Goal: Task Accomplishment & Management: Use online tool/utility

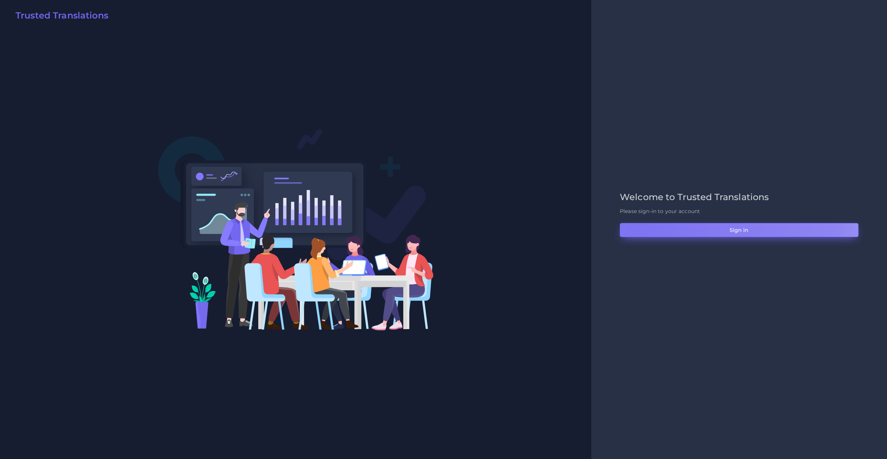
click at [634, 226] on button "Sign in" at bounding box center [739, 230] width 239 height 14
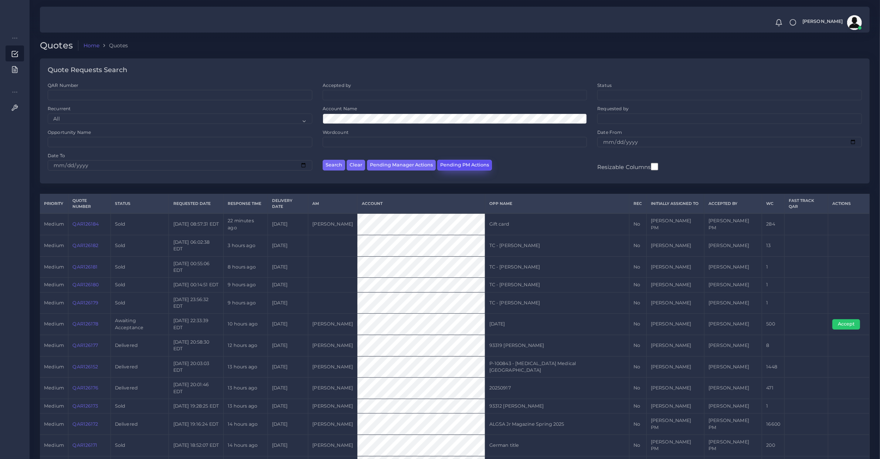
click at [444, 164] on button "Pending PM Actions" at bounding box center [464, 165] width 55 height 11
select select "awaiting_acceptance"
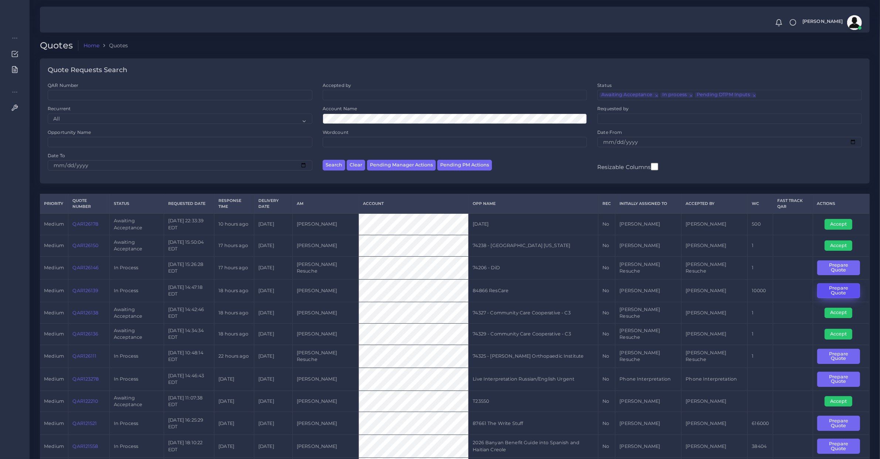
click at [826, 289] on button "Prepare Quote" at bounding box center [838, 290] width 43 height 15
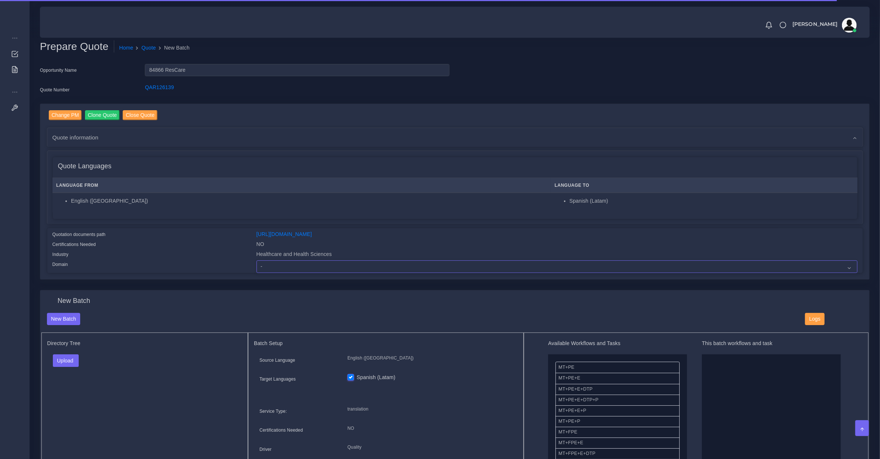
click at [280, 265] on select "- Advertising and Media Agriculture, Forestry and Fishing Architecture, Buildin…" at bounding box center [556, 266] width 601 height 13
select select "Healthcare and Health Sciences"
click at [256, 260] on select "- Advertising and Media Agriculture, Forestry and Fishing Architecture, Buildin…" at bounding box center [556, 266] width 601 height 13
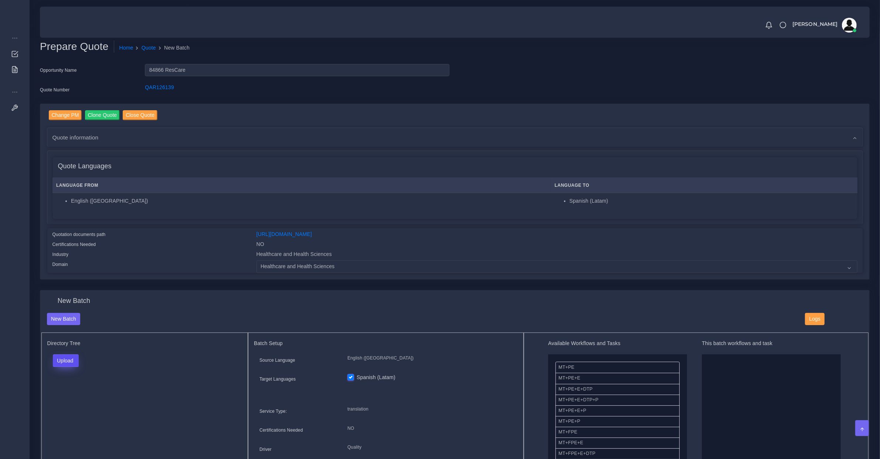
click at [57, 360] on button "Upload" at bounding box center [66, 360] width 26 height 13
click at [69, 389] on label "Files" at bounding box center [78, 388] width 51 height 9
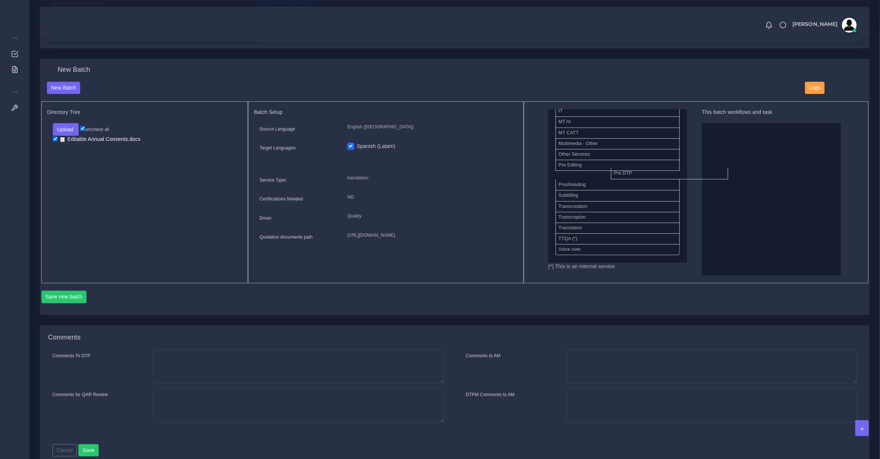
scroll to position [364, 0]
drag, startPoint x: 573, startPoint y: 163, endPoint x: 780, endPoint y: 172, distance: 206.7
drag, startPoint x: 597, startPoint y: 201, endPoint x: 852, endPoint y: 222, distance: 256.2
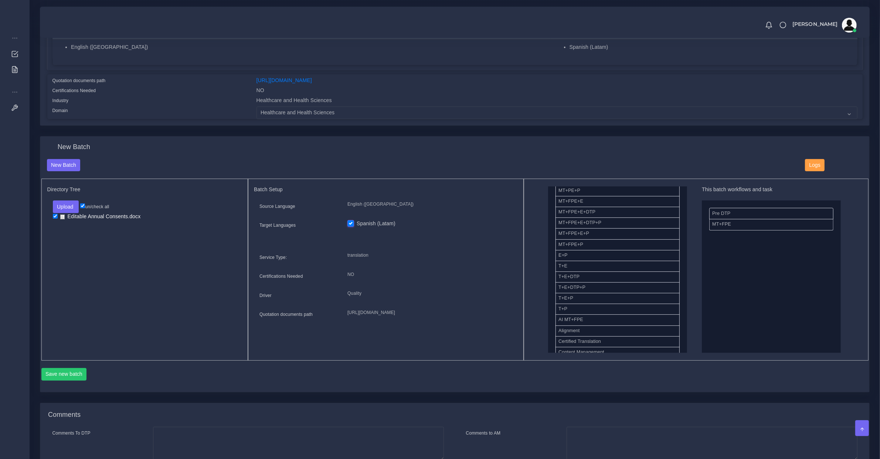
scroll to position [231, 0]
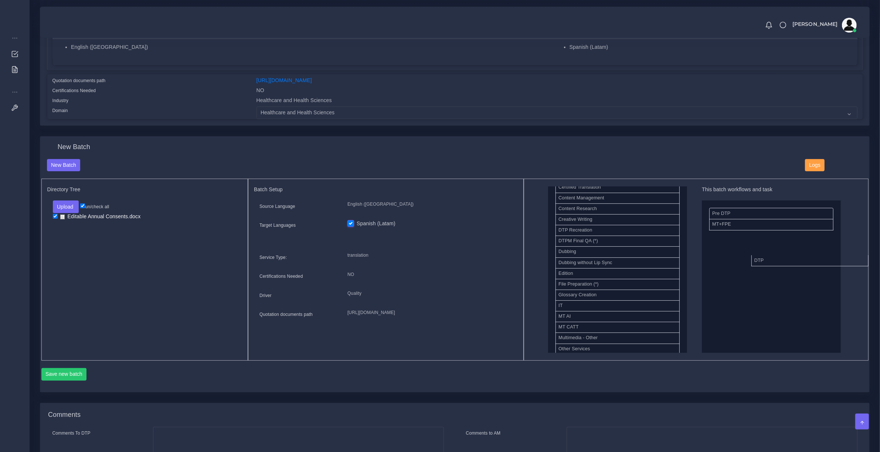
drag, startPoint x: 575, startPoint y: 234, endPoint x: 806, endPoint y: 268, distance: 233.5
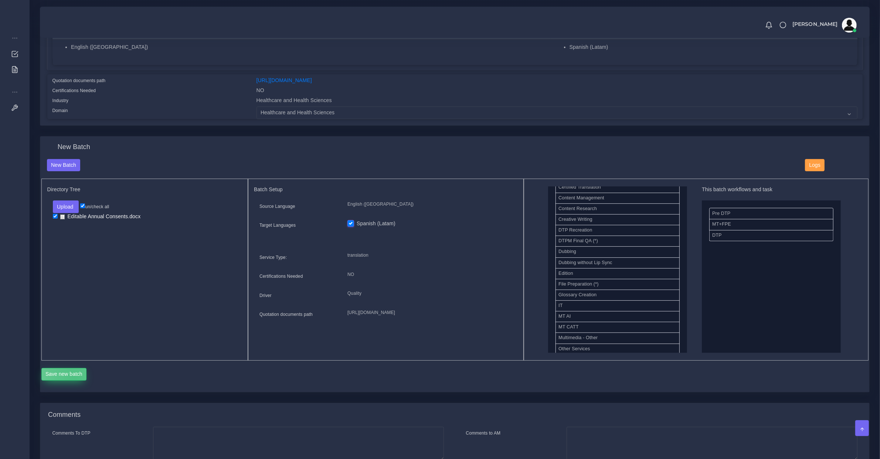
click at [74, 376] on button "Save new batch" at bounding box center [63, 374] width 45 height 13
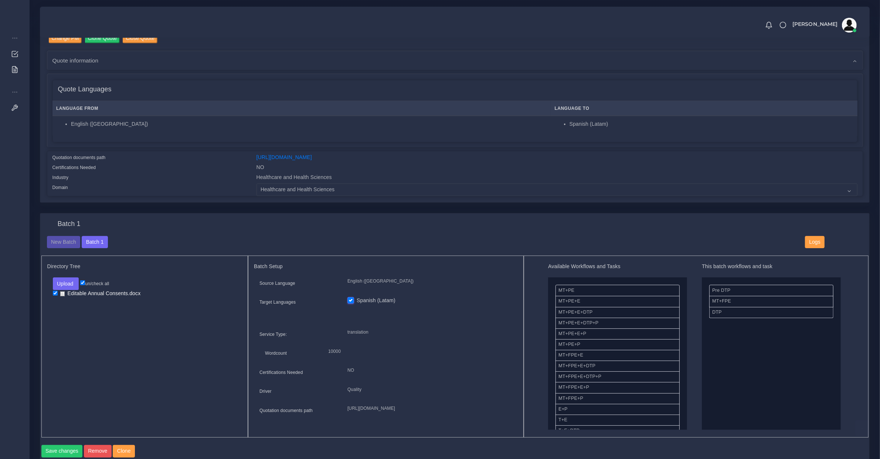
scroll to position [308, 0]
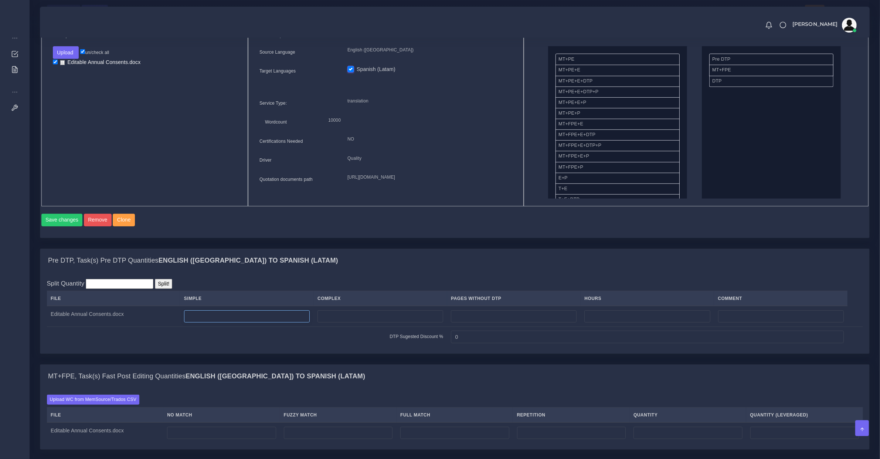
click at [218, 323] on input "number" at bounding box center [247, 316] width 126 height 13
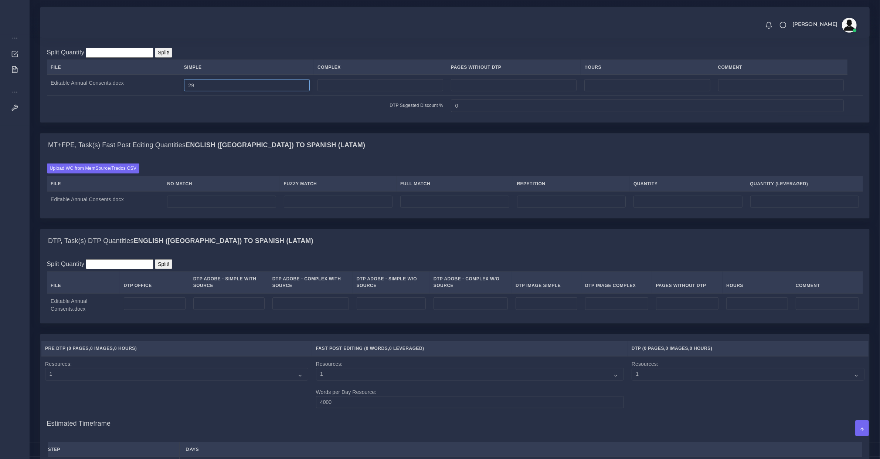
type input "29"
click at [149, 310] on input "number" at bounding box center [155, 303] width 62 height 13
type input "29"
click at [198, 208] on input "number" at bounding box center [221, 201] width 109 height 13
type input "7129"
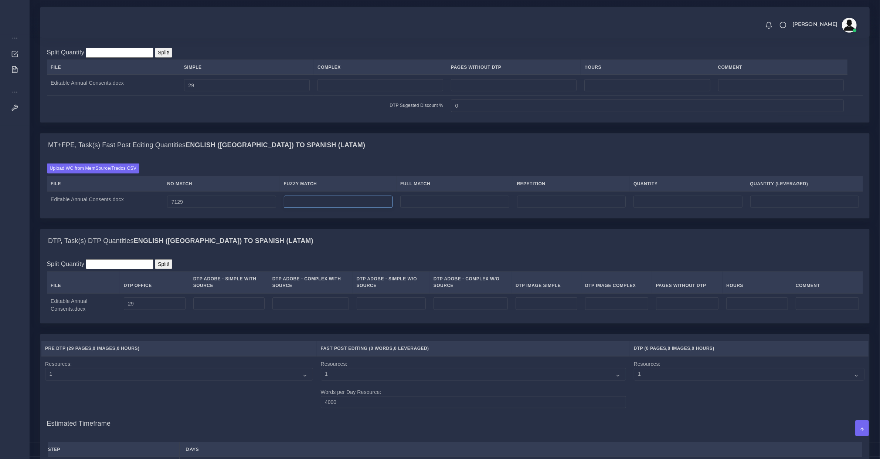
type input "7129"
type input "0"
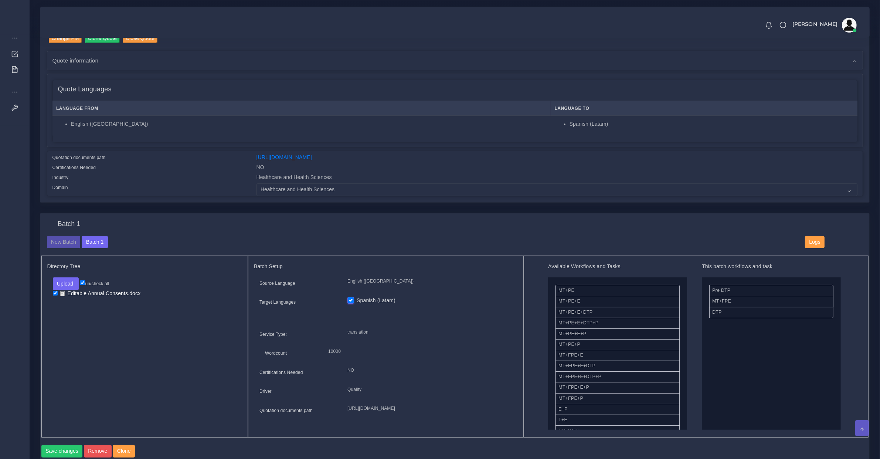
scroll to position [0, 0]
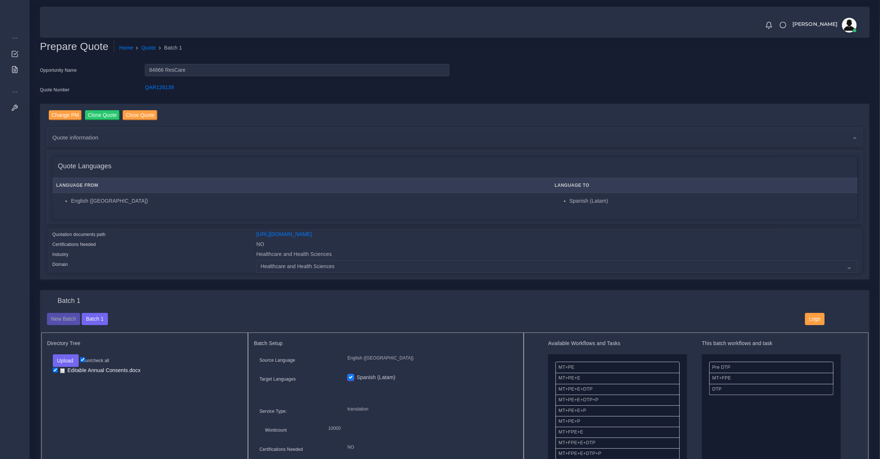
click at [88, 139] on span "Quote information" at bounding box center [75, 137] width 46 height 8
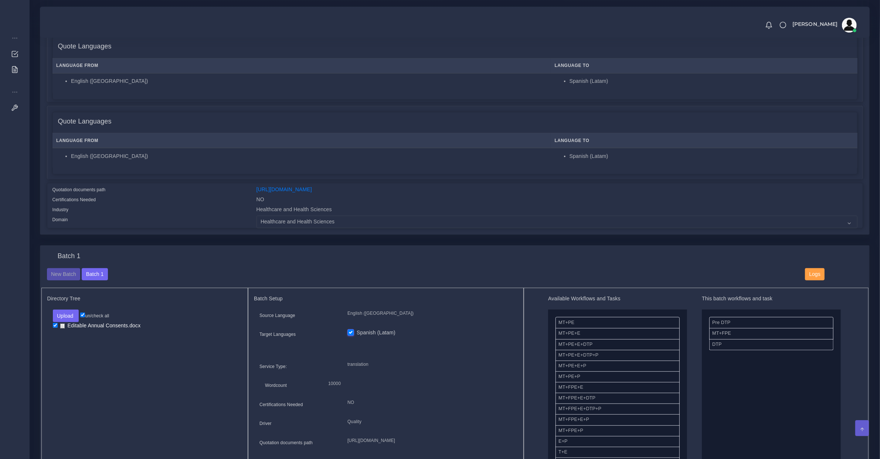
scroll to position [693, 0]
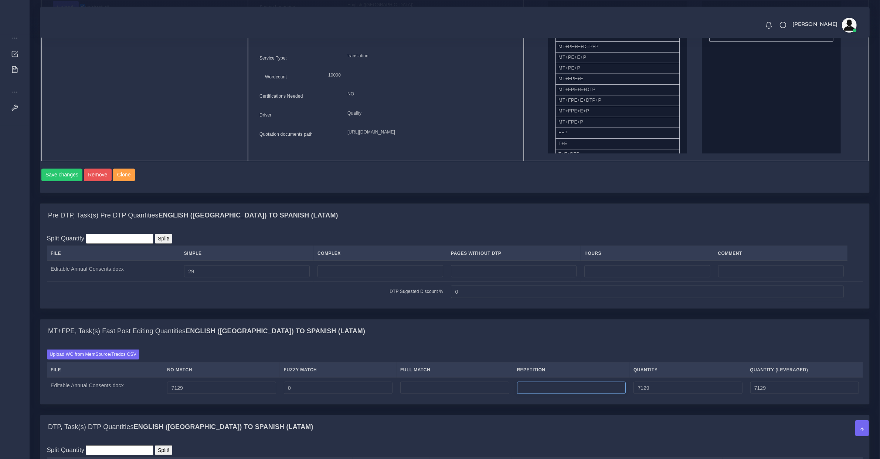
click at [569, 394] on input "number" at bounding box center [571, 387] width 109 height 13
type input "145"
type input "7274"
type input "7165"
click at [199, 394] on input "7129" at bounding box center [221, 387] width 109 height 13
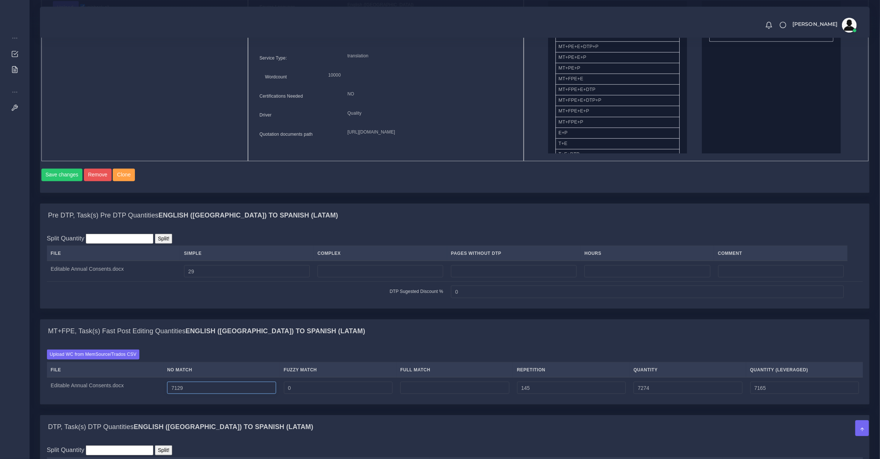
type input "7128"
type input "7273"
type input "7164"
type input "7127"
type input "7272"
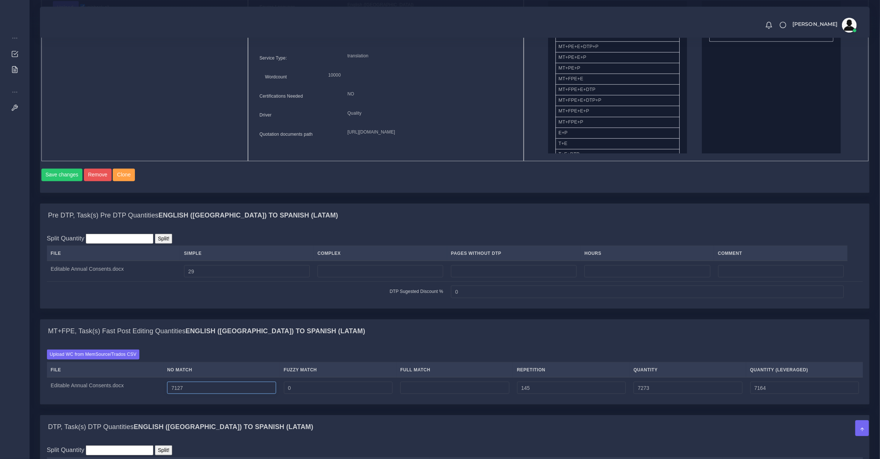
type input "7163"
type input "7126"
type input "7271"
type input "7162"
type input "7125"
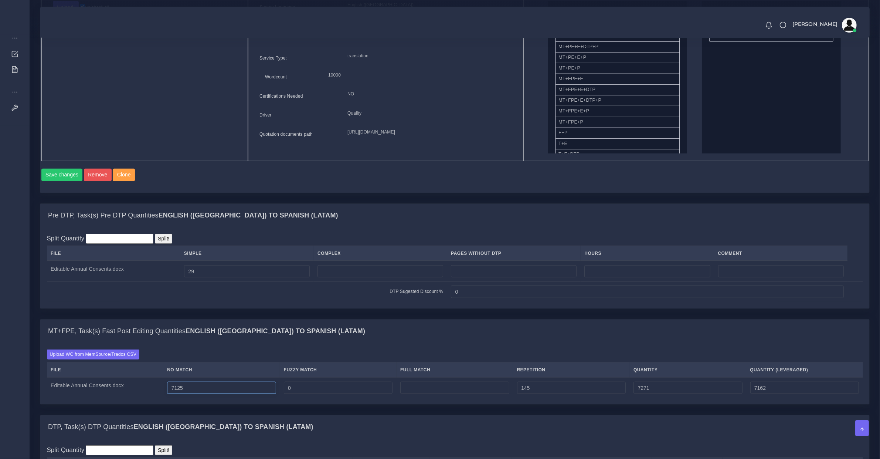
type input "7270"
type input "7161"
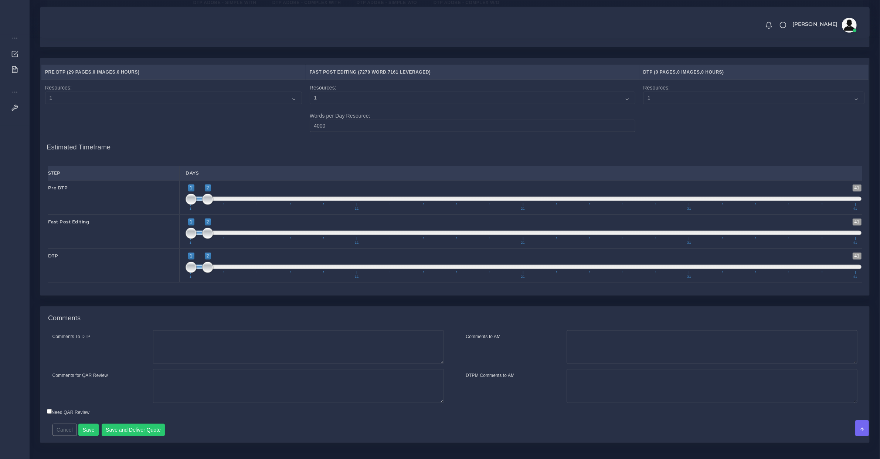
scroll to position [1001, 0]
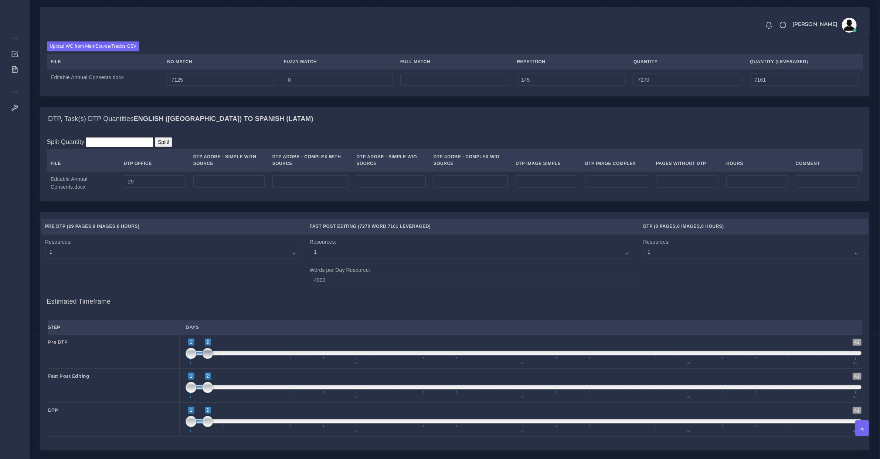
type input "1;1"
drag, startPoint x: 210, startPoint y: 361, endPoint x: 183, endPoint y: 365, distance: 27.2
click at [183, 364] on div "1 41 1 2 1 — 2 1 11 21 31 41 1;1" at bounding box center [524, 351] width 688 height 34
type input "2;2"
drag, startPoint x: 191, startPoint y: 394, endPoint x: 217, endPoint y: 401, distance: 26.3
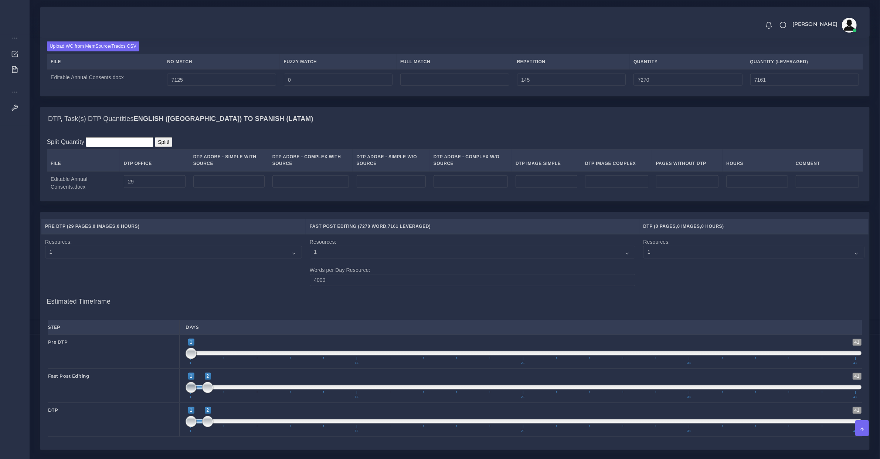
click at [197, 393] on span at bounding box center [190, 387] width 11 height 11
click at [228, 421] on span "1 41 1 2 1 — 2 1 11 21 31 41" at bounding box center [523, 419] width 676 height 26
click at [228, 423] on span at bounding box center [523, 421] width 676 height 4
click at [225, 427] on span at bounding box center [224, 421] width 11 height 11
type input "3;3"
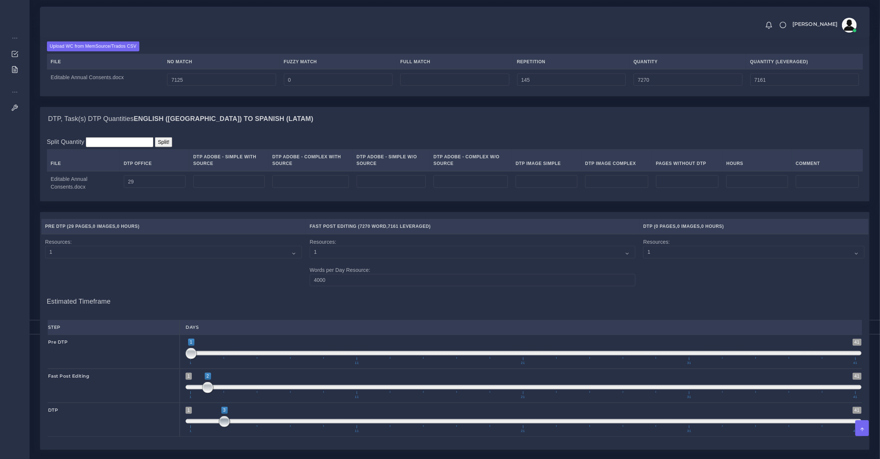
drag, startPoint x: 232, startPoint y: 433, endPoint x: 225, endPoint y: 433, distance: 7.0
click at [227, 427] on span at bounding box center [224, 421] width 11 height 11
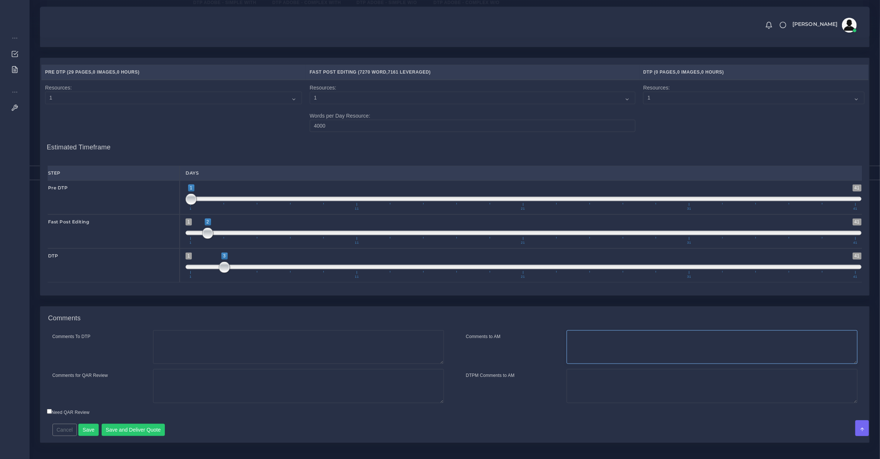
click at [624, 352] on textarea "Comments to AM" at bounding box center [711, 347] width 291 height 34
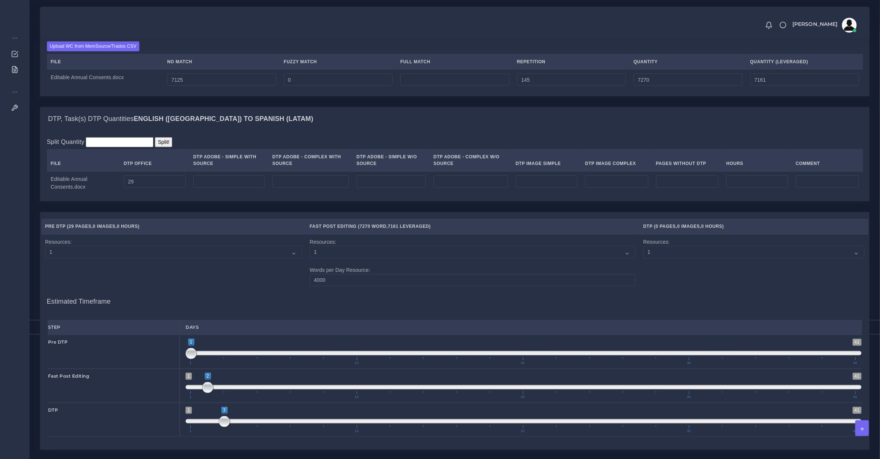
scroll to position [1175, 0]
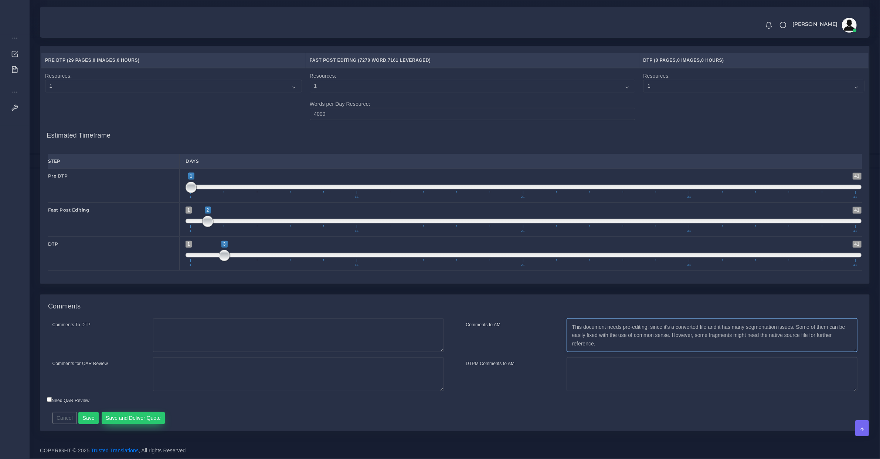
type textarea "This document needs pre-editing, since it's a converted file and it has many se…"
click at [130, 421] on button "Save and Deliver Quote" at bounding box center [134, 418] width 64 height 13
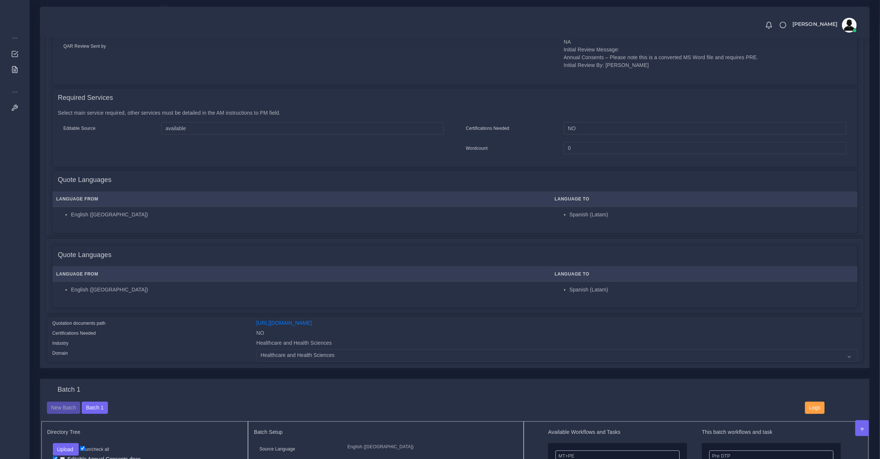
scroll to position [0, 0]
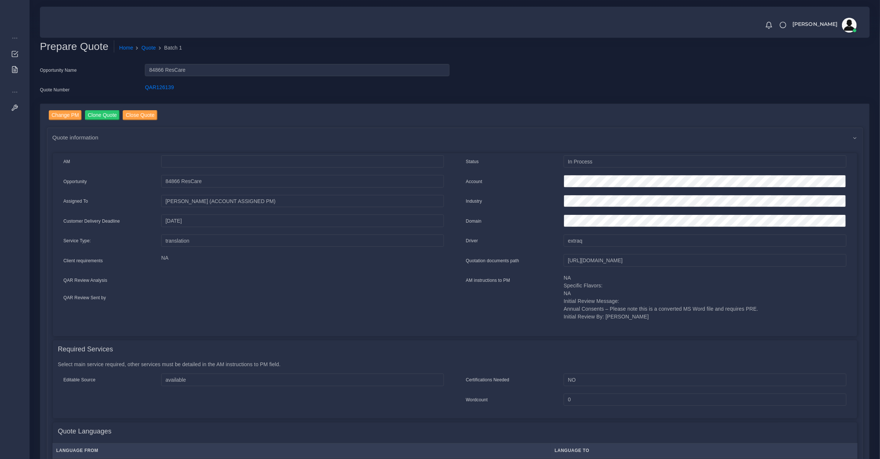
click at [156, 93] on div "QAR126139" at bounding box center [296, 91] width 315 height 15
copy link "QAR126139"
